Goal: Information Seeking & Learning: Check status

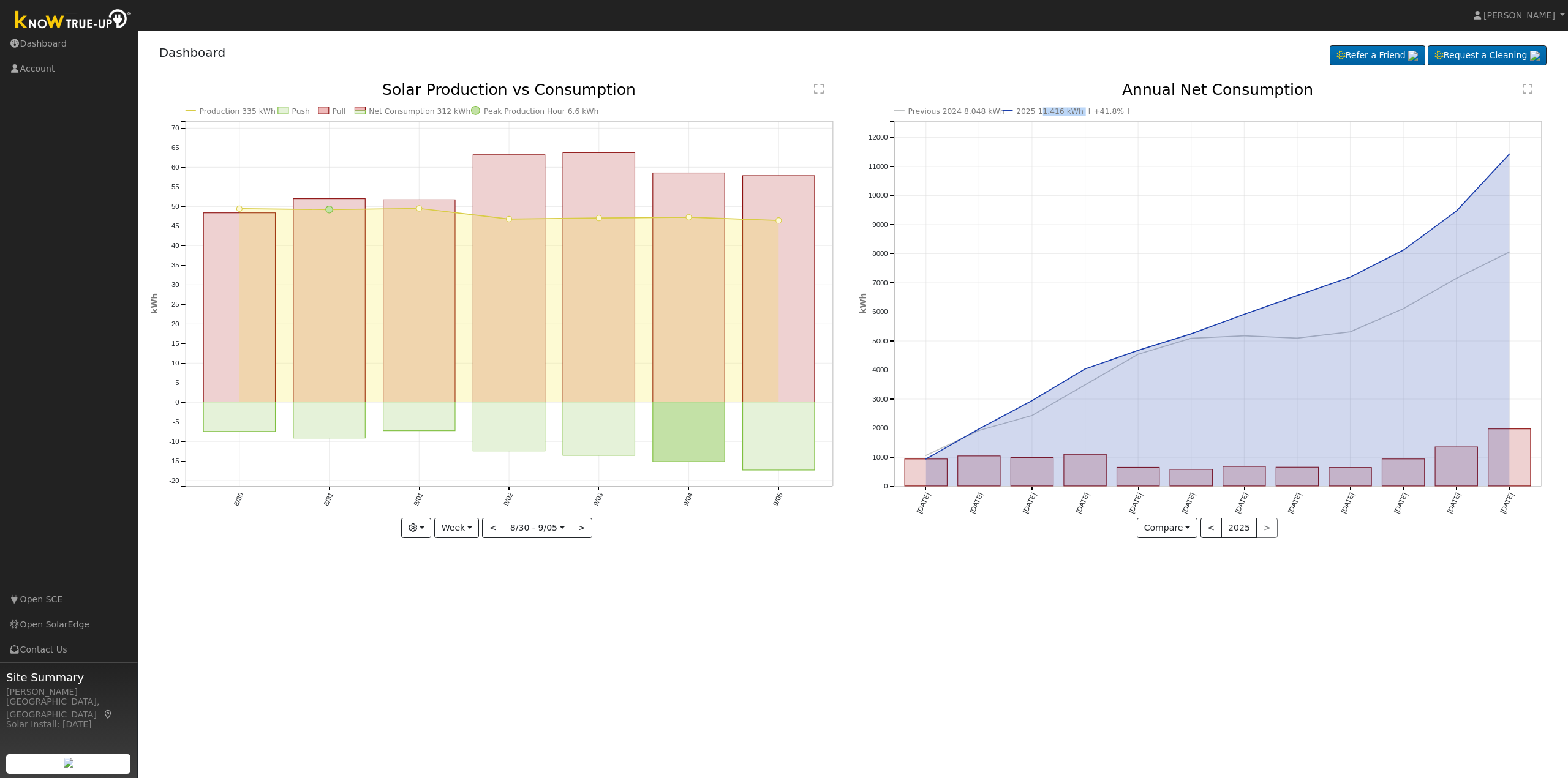
drag, startPoint x: 1076, startPoint y: 112, endPoint x: 1038, endPoint y: 113, distance: 38.0
click at [1038, 113] on text "2025 11,416 kWh [ +41.8% ]" at bounding box center [1073, 111] width 114 height 8
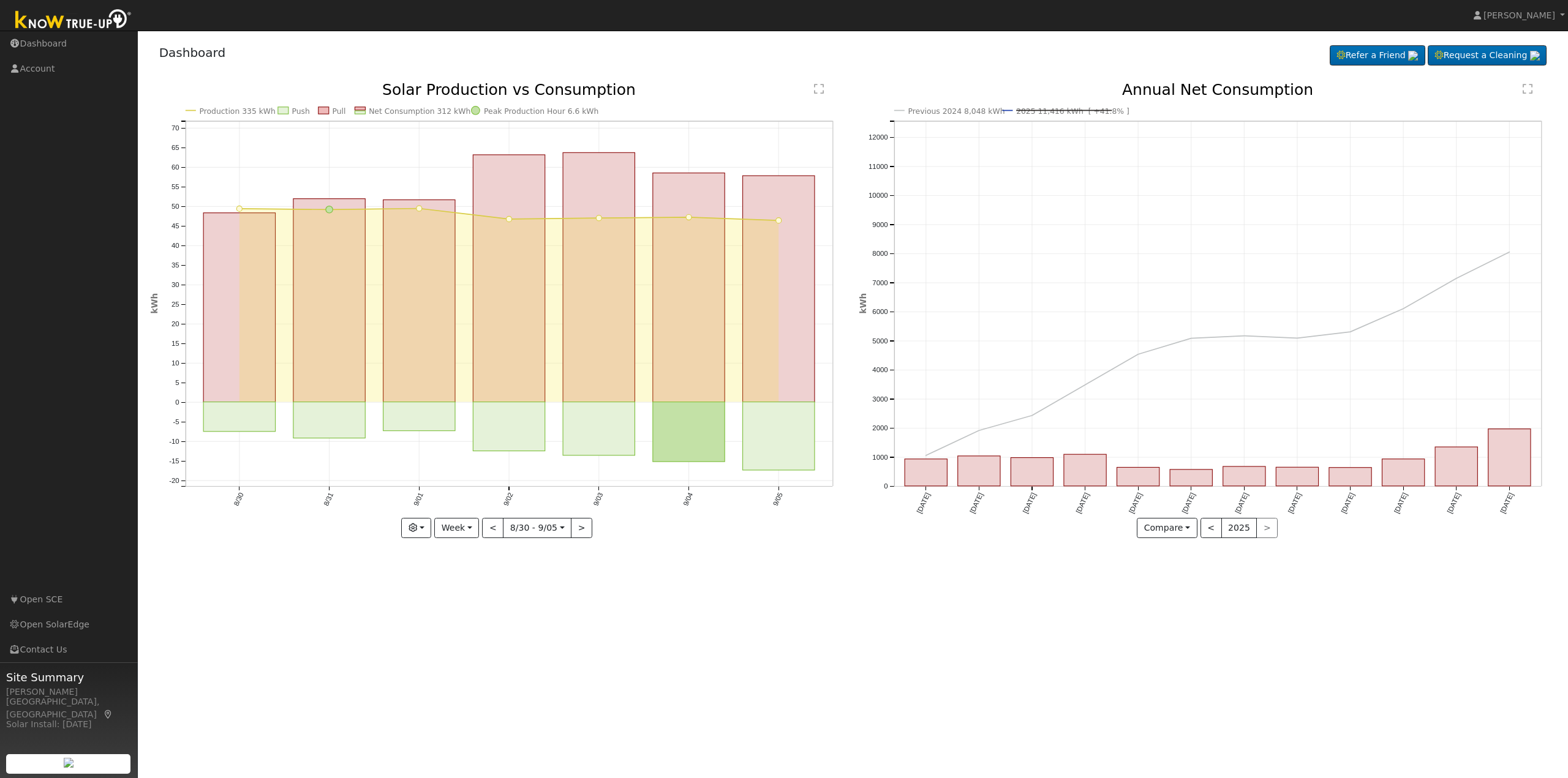
click at [988, 92] on icon "Previous 2024 8,048 kWh 2025 11,416 kWh [ +41.8% ] [DATE] Oct '[DATE] Dec '[DAT…" at bounding box center [1207, 315] width 695 height 465
click at [883, 621] on div "User Profile First name Last name Email Email Notifications No Emails No Emails…" at bounding box center [853, 404] width 1430 height 747
click at [417, 530] on icon "button" at bounding box center [412, 527] width 8 height 8
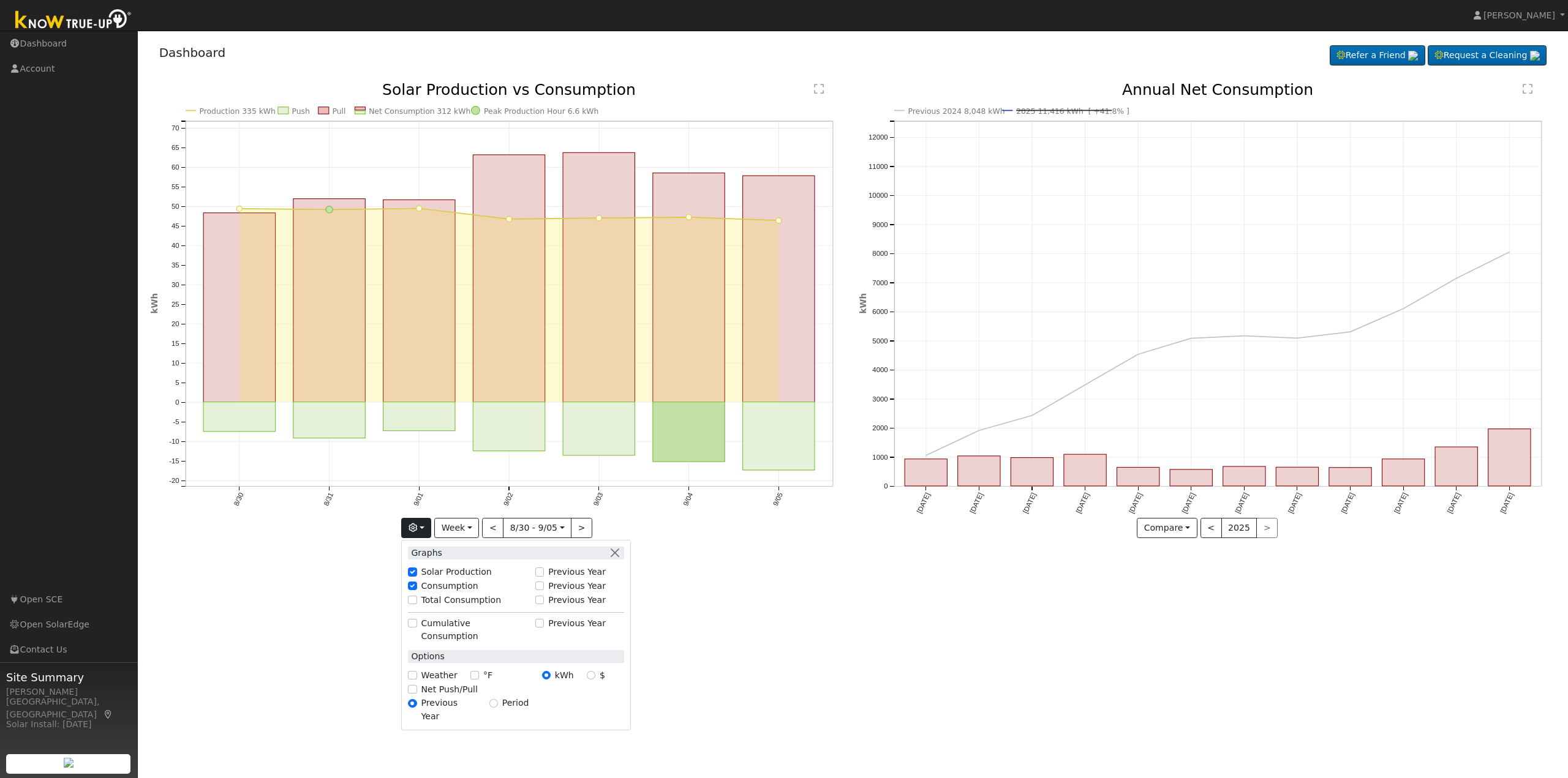
click at [430, 599] on label "Total Consumption" at bounding box center [461, 600] width 80 height 13
click at [417, 599] on input "Total Consumption" at bounding box center [412, 599] width 8 height 8
checkbox input "true"
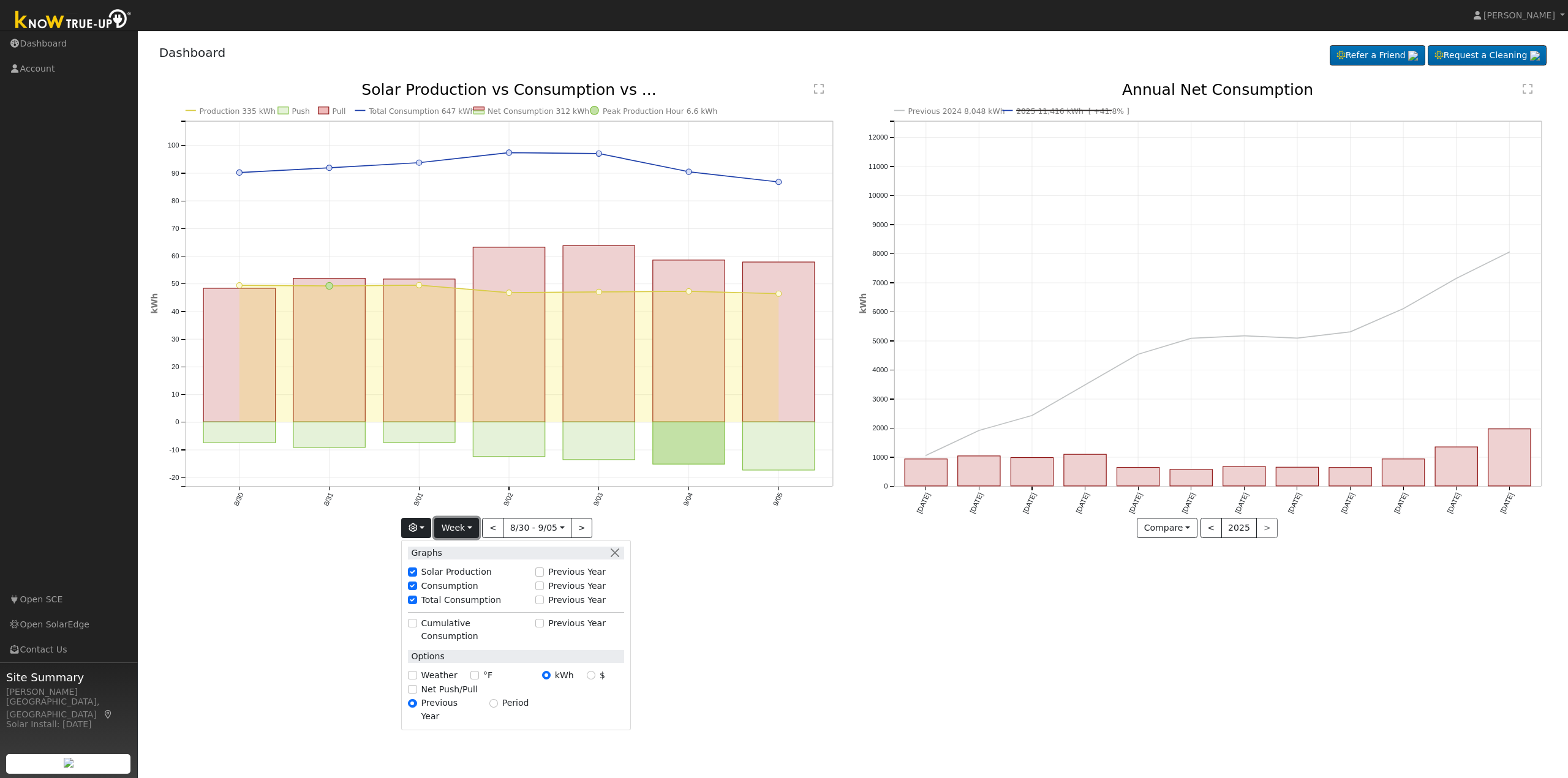
click at [454, 519] on button "Week" at bounding box center [457, 528] width 45 height 20
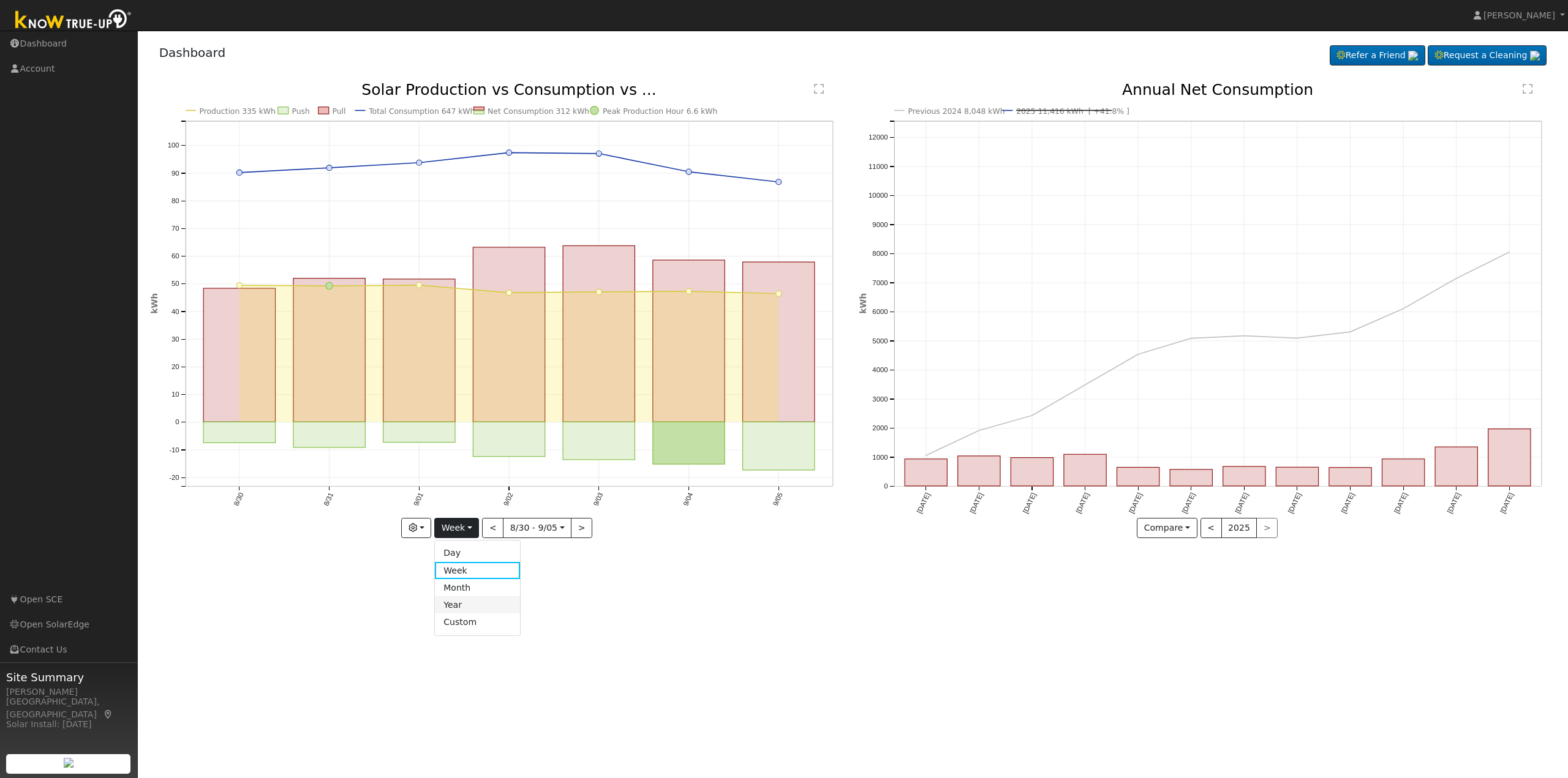
click at [492, 606] on link "Year" at bounding box center [476, 605] width 85 height 17
type input "[DATE]"
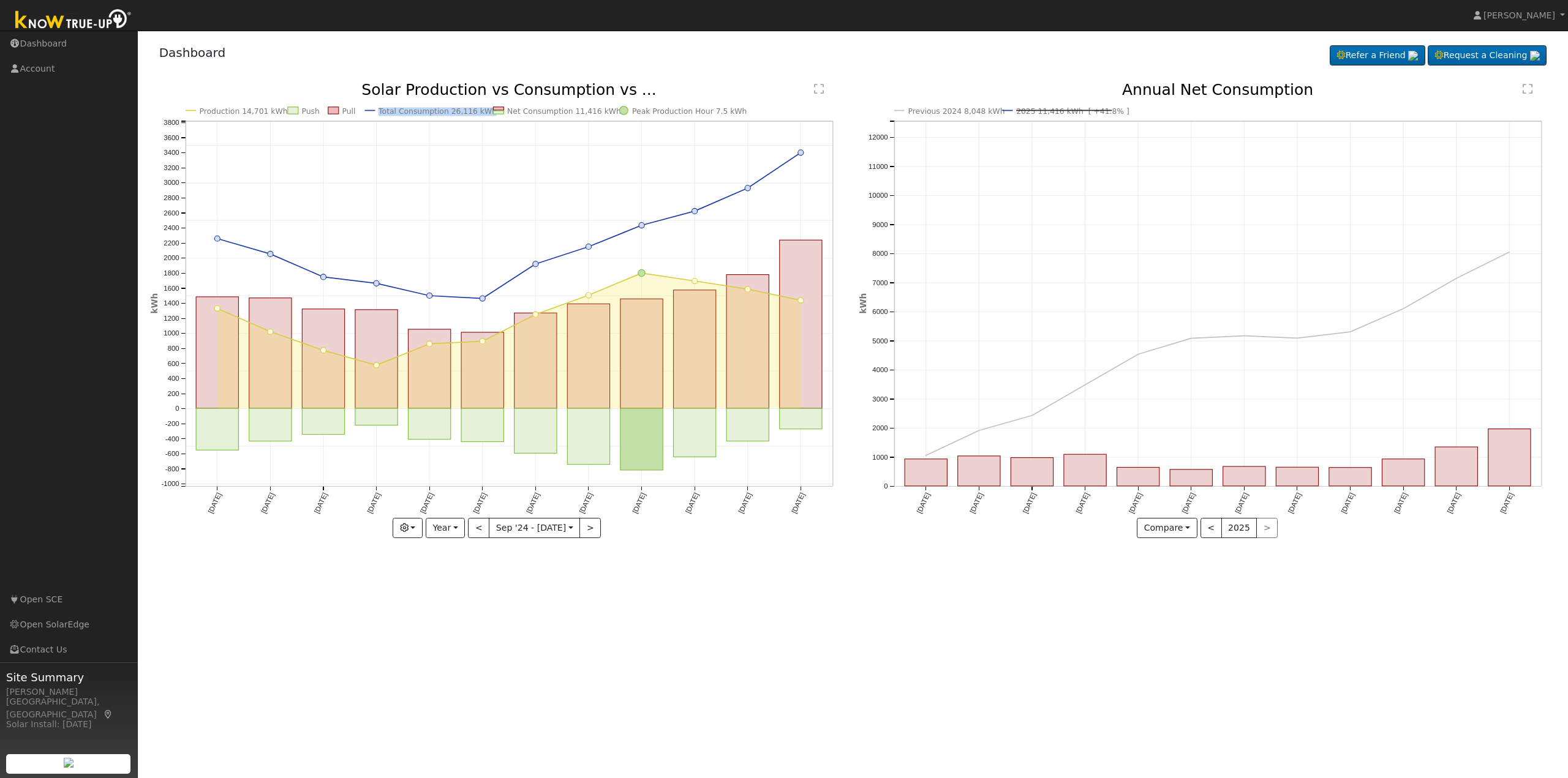
drag, startPoint x: 482, startPoint y: 109, endPoint x: 378, endPoint y: 114, distance: 104.1
click at [378, 114] on text "Total Consumption 26,116 kWh" at bounding box center [436, 111] width 118 height 8
click at [364, 83] on icon "Production 14,701 kWh Push Pull Total Consumption 26,116 kWh Net Consumption 11…" at bounding box center [499, 315] width 695 height 465
drag, startPoint x: 385, startPoint y: 114, endPoint x: 419, endPoint y: 113, distance: 34.0
click at [419, 113] on text "Total Consumption 26,116 kWh" at bounding box center [436, 111] width 118 height 8
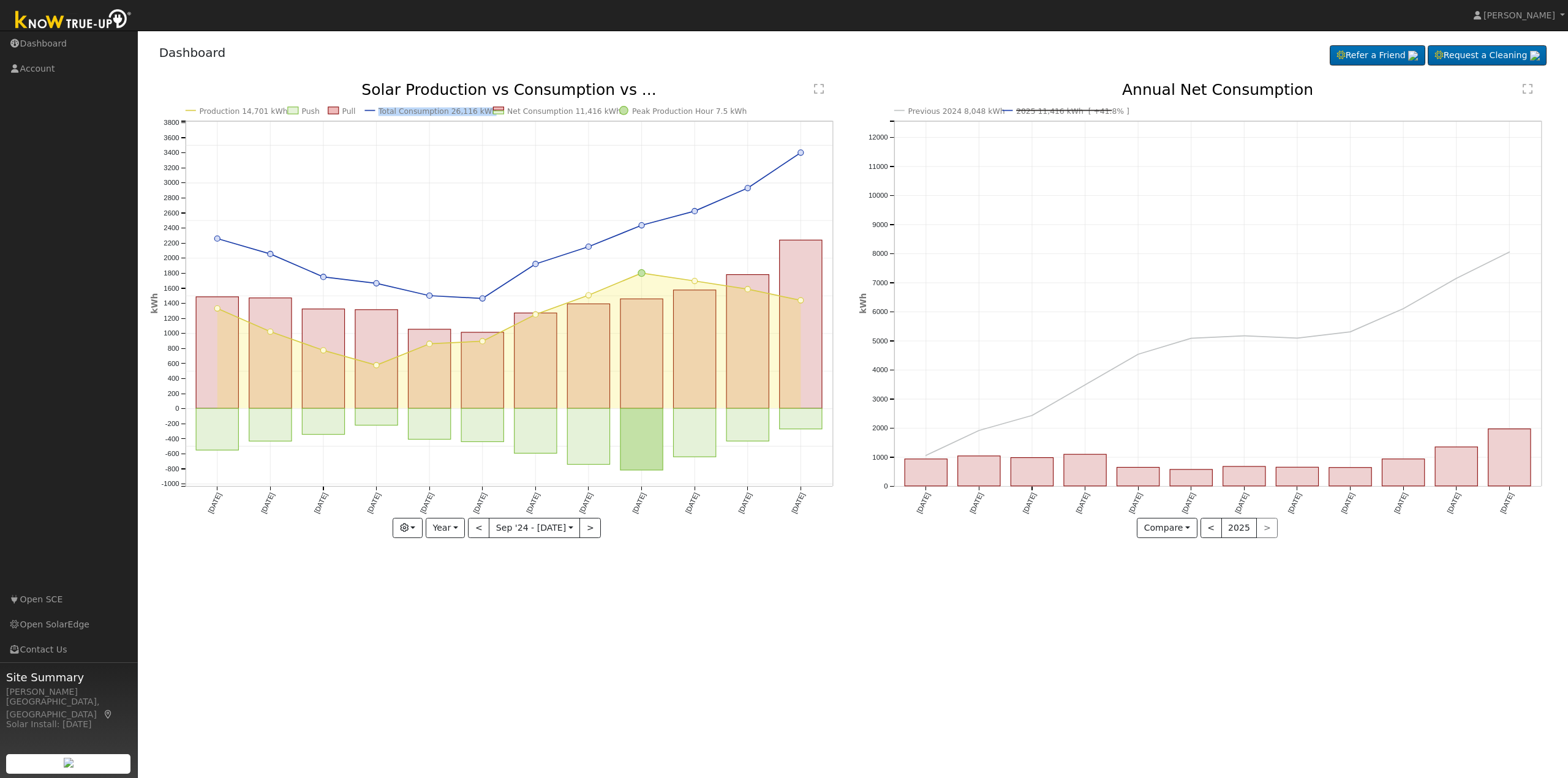
drag, startPoint x: 378, startPoint y: 112, endPoint x: 482, endPoint y: 116, distance: 104.1
click at [482, 116] on icon "Production 14,701 kWh Push Pull Total Consumption 26,116 kWh Net Consumption 11…" at bounding box center [499, 315] width 695 height 465
copy text "Total Consumption 26,116 kWh"
